Goal: Check status: Check status

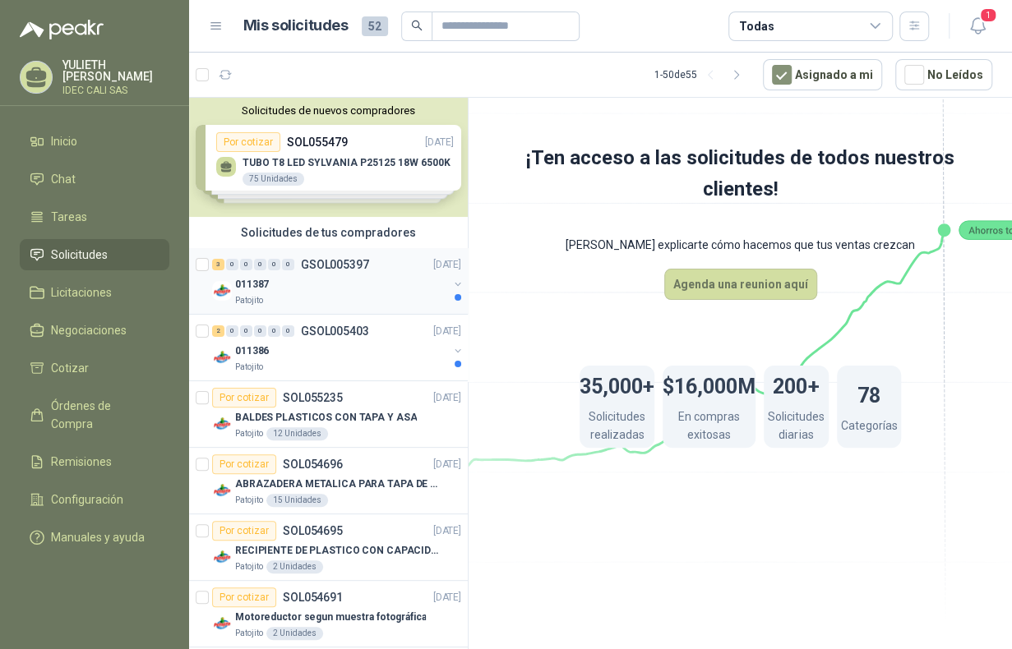
click at [338, 284] on div "011387" at bounding box center [341, 285] width 213 height 20
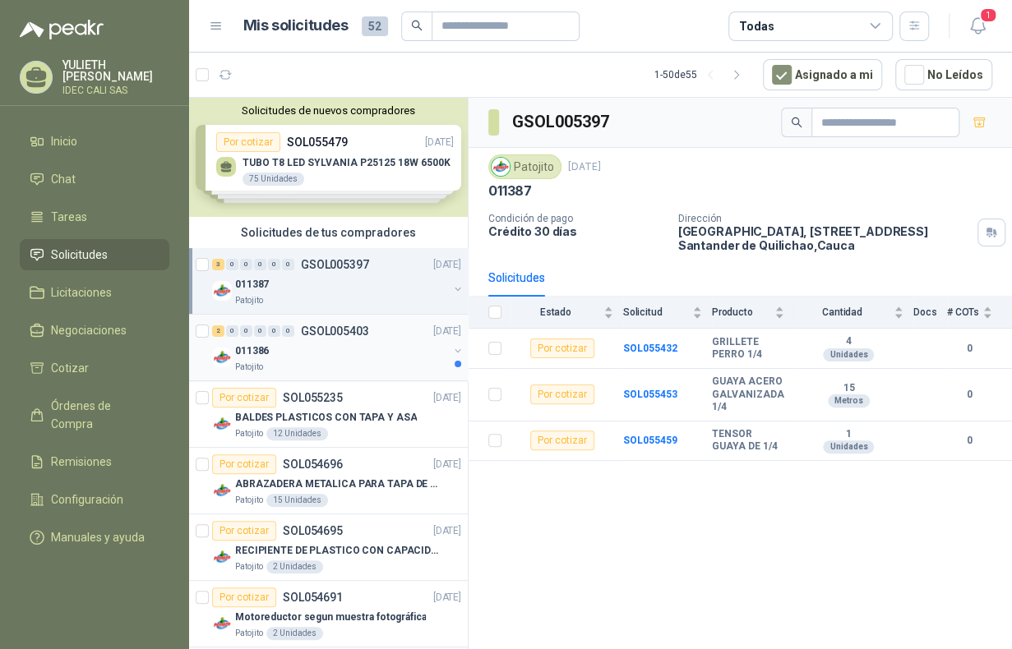
click at [329, 353] on div "011386" at bounding box center [341, 351] width 213 height 20
